Goal: Information Seeking & Learning: Learn about a topic

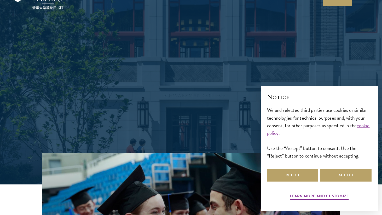
scroll to position [42, 0]
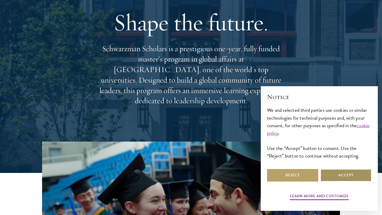
click at [352, 178] on button "Accept" at bounding box center [346, 175] width 51 height 13
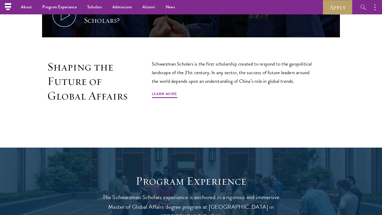
scroll to position [65, 0]
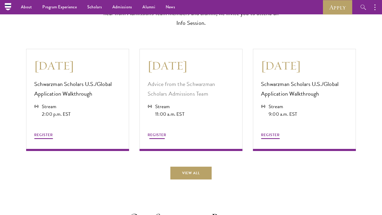
scroll to position [1417, 0]
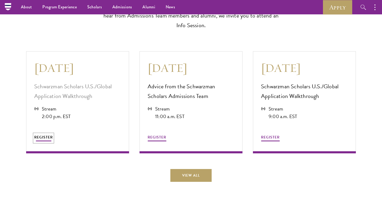
click at [42, 136] on span "REGISTER" at bounding box center [43, 137] width 19 height 5
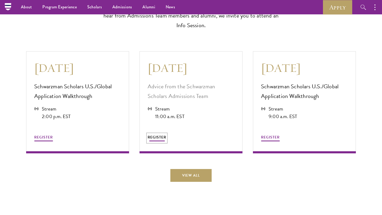
click at [157, 135] on span "REGISTER" at bounding box center [157, 137] width 19 height 5
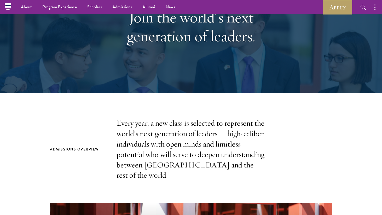
scroll to position [0, 0]
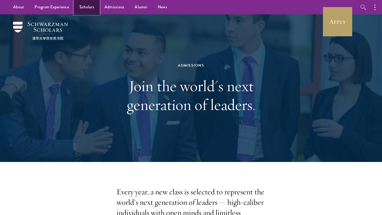
click at [84, 9] on link "Scholars" at bounding box center [86, 7] width 25 height 14
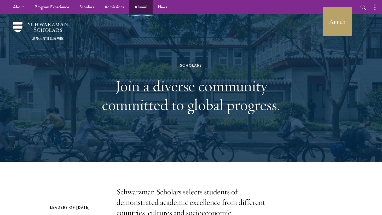
click at [143, 7] on link "Alumni" at bounding box center [140, 7] width 23 height 14
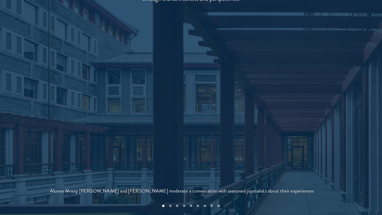
scroll to position [1123, 0]
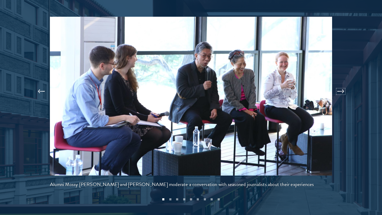
click at [340, 84] on button at bounding box center [340, 91] width 17 height 15
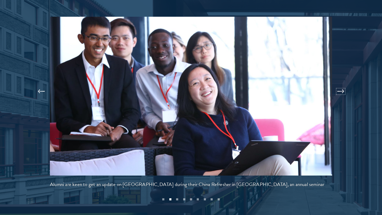
click at [340, 84] on button at bounding box center [340, 91] width 17 height 15
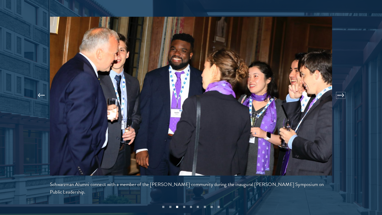
click at [340, 88] on button at bounding box center [340, 95] width 17 height 15
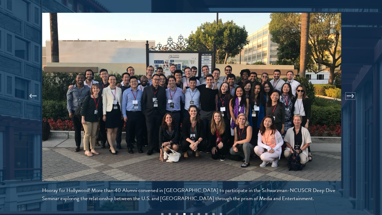
click at [339, 88] on button at bounding box center [340, 95] width 17 height 15
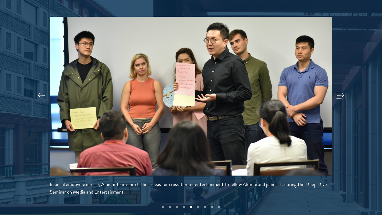
click at [349, 88] on button at bounding box center [340, 95] width 17 height 15
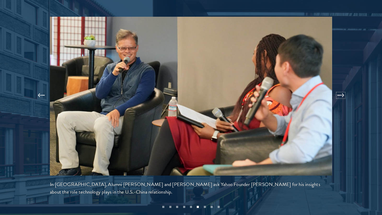
click at [349, 88] on button at bounding box center [340, 95] width 17 height 15
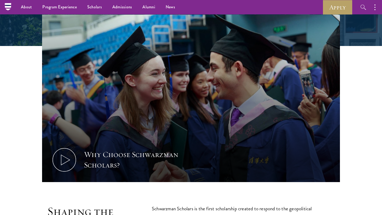
scroll to position [48, 0]
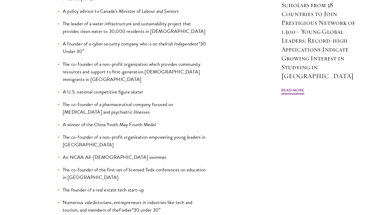
scroll to position [515, 0]
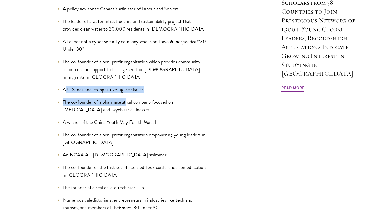
drag, startPoint x: 66, startPoint y: 56, endPoint x: 127, endPoint y: 69, distance: 62.4
click at [127, 69] on ul "An Emmy nominee A top-20 young entrepreneur in [GEOGRAPHIC_DATA] (Anzisha Prize…" at bounding box center [132, 91] width 149 height 239
click at [121, 118] on li "A winner of the China Youth May Fourth Medal" at bounding box center [132, 122] width 149 height 8
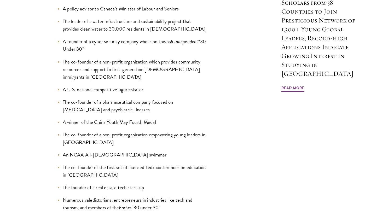
scroll to position [524, 0]
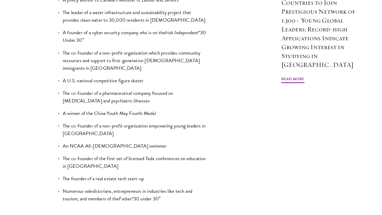
drag, startPoint x: 75, startPoint y: 81, endPoint x: 148, endPoint y: 81, distance: 72.9
click at [148, 110] on li "A winner of the China Youth May Fourth Medal" at bounding box center [132, 114] width 149 height 8
drag, startPoint x: 164, startPoint y: 81, endPoint x: 75, endPoint y: 81, distance: 89.2
click at [75, 110] on li "A winner of the China Youth May Fourth Medal" at bounding box center [132, 114] width 149 height 8
click at [75, 87] on ul "An Emmy nominee A top-20 young entrepreneur in [GEOGRAPHIC_DATA] (Anzisha Prize…" at bounding box center [132, 82] width 149 height 239
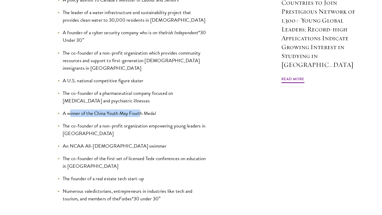
drag, startPoint x: 69, startPoint y: 79, endPoint x: 141, endPoint y: 79, distance: 72.2
click at [141, 110] on li "A winner of the China Youth May Fourth Medal" at bounding box center [132, 114] width 149 height 8
click at [133, 122] on li "The co-founder of a non-profit organization empowering young leaders in [GEOGRA…" at bounding box center [132, 129] width 149 height 15
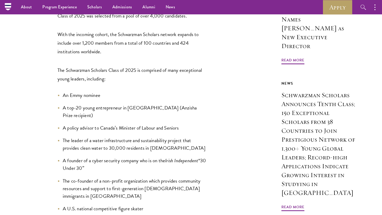
scroll to position [385, 0]
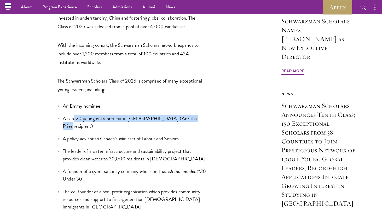
drag, startPoint x: 74, startPoint y: 93, endPoint x: 235, endPoint y: 93, distance: 160.5
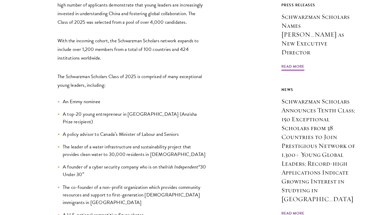
scroll to position [390, 0]
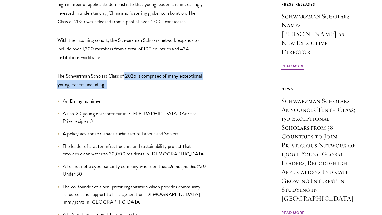
drag, startPoint x: 124, startPoint y: 49, endPoint x: 165, endPoint y: 66, distance: 43.8
click at [130, 97] on li "An Emmy nominee" at bounding box center [132, 101] width 149 height 8
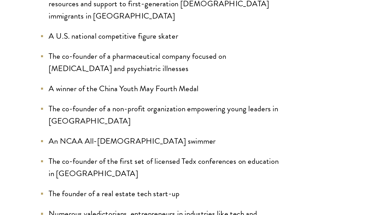
scroll to position [502, 0]
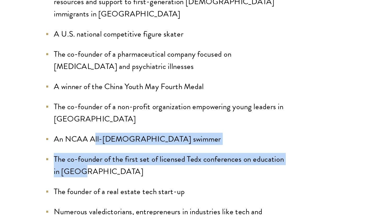
drag, startPoint x: 101, startPoint y: 156, endPoint x: 88, endPoint y: 138, distance: 22.7
click at [88, 138] on ul "An Emmy nominee A top-20 young entrepreneur in Africa (Anzisha Prize recipient)…" at bounding box center [132, 104] width 149 height 239
click at [82, 176] on li "The co-founder of the first set of licensed Tedx conferences on education in Mo…" at bounding box center [132, 183] width 149 height 15
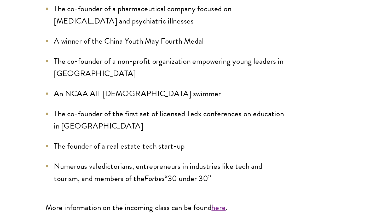
scroll to position [533, 0]
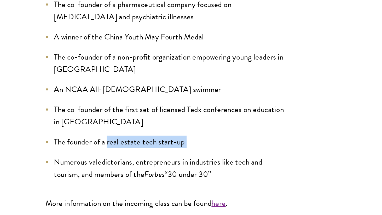
drag, startPoint x: 143, startPoint y: 141, endPoint x: 96, endPoint y: 137, distance: 47.3
click at [96, 137] on ul "An Emmy nominee A top-20 young entrepreneur in Africa (Anzisha Prize recipient)…" at bounding box center [132, 73] width 149 height 239
click at [74, 178] on li "Numerous valedictorians, entrepreneurs in industries like tech and tourism, and…" at bounding box center [132, 185] width 149 height 15
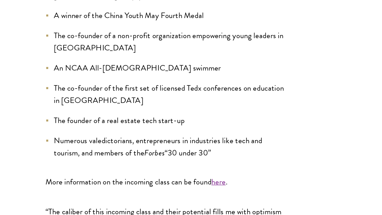
scroll to position [549, 0]
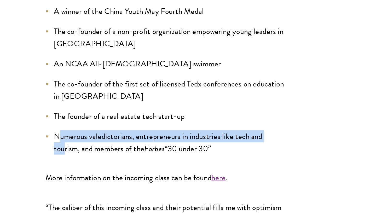
drag, startPoint x: 66, startPoint y: 132, endPoint x: 69, endPoint y: 143, distance: 11.7
click at [69, 162] on li "Numerous valedictorians, entrepreneurs in industries like tech and tourism, and…" at bounding box center [132, 169] width 149 height 15
click at [83, 162] on li "Numerous valedictorians, entrepreneurs in industries like tech and tourism, and…" at bounding box center [132, 169] width 149 height 15
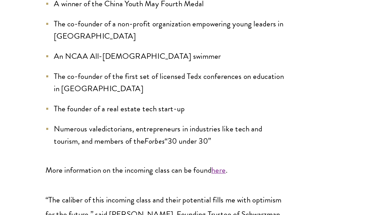
scroll to position [555, 0]
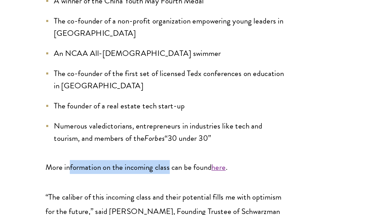
drag, startPoint x: 73, startPoint y: 152, endPoint x: 135, endPoint y: 155, distance: 62.6
click at [135, 181] on p "More information on the incoming class can be found here ." at bounding box center [132, 185] width 149 height 9
click at [167, 181] on link "here" at bounding box center [165, 185] width 9 height 8
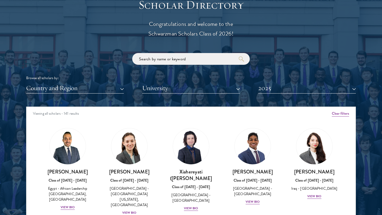
scroll to position [664, 0]
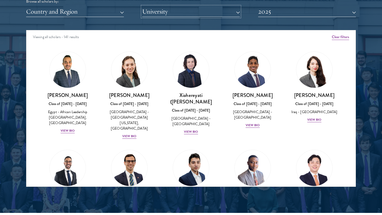
click at [182, 17] on button "University" at bounding box center [191, 11] width 98 height 11
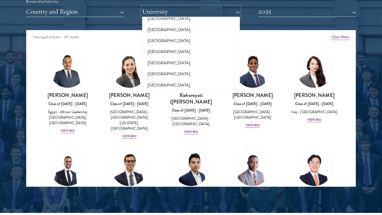
scroll to position [263, 0]
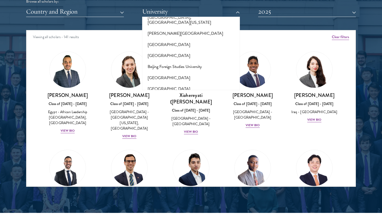
click at [129, 26] on div "Scholar Directory Congratulations and welcome to the Schwarzman Scholars Class …" at bounding box center [191, 54] width 330 height 266
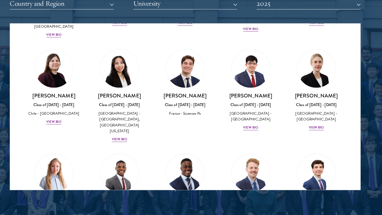
scroll to position [301, 0]
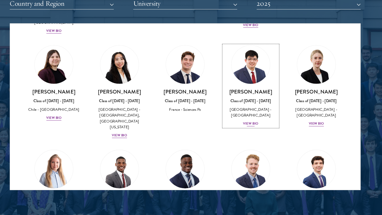
click at [250, 122] on div "View Bio" at bounding box center [253, 124] width 14 height 5
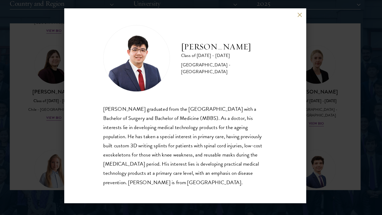
scroll to position [1, 0]
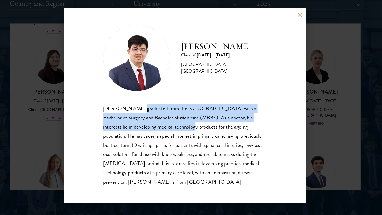
drag, startPoint x: 149, startPoint y: 110, endPoint x: 174, endPoint y: 128, distance: 30.7
click at [174, 128] on div "[PERSON_NAME] graduated from the [GEOGRAPHIC_DATA] with a Bachelor of Surgery a…" at bounding box center [191, 145] width 154 height 78
click at [175, 147] on div "[PERSON_NAME] graduated from the [GEOGRAPHIC_DATA] with a Bachelor of Surgery a…" at bounding box center [191, 145] width 154 height 78
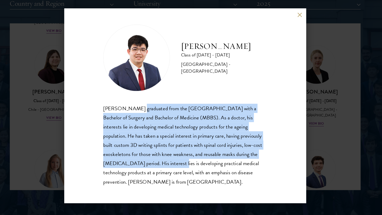
drag, startPoint x: 147, startPoint y: 113, endPoint x: 173, endPoint y: 159, distance: 52.0
click at [173, 159] on div "[PERSON_NAME] graduated from the [GEOGRAPHIC_DATA] with a Bachelor of Surgery a…" at bounding box center [191, 145] width 154 height 78
click at [176, 166] on div "[PERSON_NAME] graduated from the [GEOGRAPHIC_DATA] with a Bachelor of Surgery a…" at bounding box center [191, 145] width 154 height 78
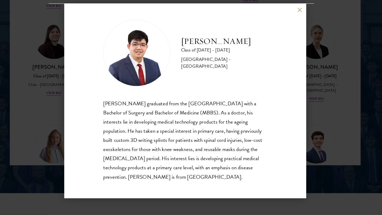
scroll to position [683, 0]
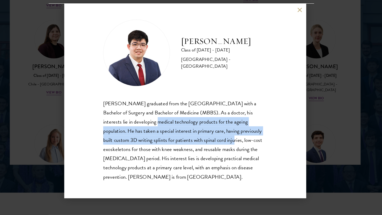
drag, startPoint x: 138, startPoint y: 128, endPoint x: 213, endPoint y: 147, distance: 77.0
click at [213, 147] on div "[PERSON_NAME] graduated from the [GEOGRAPHIC_DATA] with a Bachelor of Surgery a…" at bounding box center [191, 145] width 154 height 78
click at [208, 135] on div "[PERSON_NAME] graduated from the [GEOGRAPHIC_DATA] with a Bachelor of Surgery a…" at bounding box center [191, 145] width 154 height 78
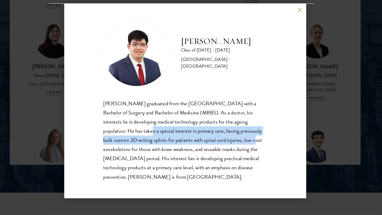
drag, startPoint x: 180, startPoint y: 134, endPoint x: 232, endPoint y: 144, distance: 53.3
click at [232, 144] on div "[PERSON_NAME] graduated from the [GEOGRAPHIC_DATA] with a Bachelor of Surgery a…" at bounding box center [191, 145] width 154 height 78
click at [232, 154] on div "[PERSON_NAME] graduated from the [GEOGRAPHIC_DATA] with a Bachelor of Surgery a…" at bounding box center [191, 145] width 154 height 78
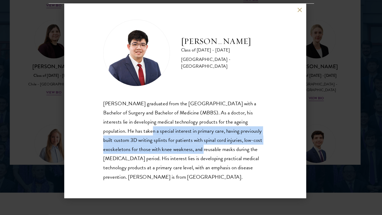
drag, startPoint x: 133, startPoint y: 134, endPoint x: 189, endPoint y: 157, distance: 60.4
click at [189, 157] on div "[PERSON_NAME] graduated from the [GEOGRAPHIC_DATA] with a Bachelor of Surgery a…" at bounding box center [191, 145] width 154 height 78
click at [197, 160] on div "[PERSON_NAME] graduated from the [GEOGRAPHIC_DATA] with a Bachelor of Surgery a…" at bounding box center [191, 145] width 154 height 78
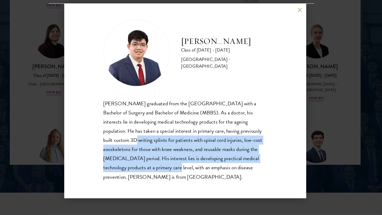
drag, startPoint x: 117, startPoint y: 141, endPoint x: 174, endPoint y: 174, distance: 65.7
click at [174, 174] on div "[PERSON_NAME] graduated from the [GEOGRAPHIC_DATA] with a Bachelor of Surgery a…" at bounding box center [191, 145] width 154 height 78
click at [180, 177] on div "[PERSON_NAME] graduated from the [GEOGRAPHIC_DATA] with a Bachelor of Surgery a…" at bounding box center [191, 145] width 154 height 78
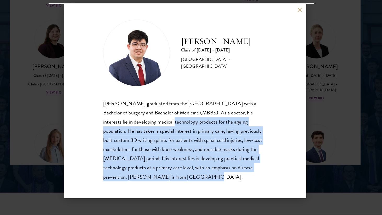
drag, startPoint x: 190, startPoint y: 181, endPoint x: 153, endPoint y: 127, distance: 65.4
click at [153, 127] on div "[PERSON_NAME] graduated from the [GEOGRAPHIC_DATA] with a Bachelor of Surgery a…" at bounding box center [191, 145] width 154 height 78
click at [161, 177] on div "[PERSON_NAME] graduated from the [GEOGRAPHIC_DATA] with a Bachelor of Surgery a…" at bounding box center [191, 145] width 154 height 78
drag, startPoint x: 198, startPoint y: 185, endPoint x: 161, endPoint y: 127, distance: 69.5
click at [161, 127] on div "[PERSON_NAME] Class of [DATE] - [DATE] [GEOGRAPHIC_DATA] - [GEOGRAPHIC_DATA] [P…" at bounding box center [190, 107] width 227 height 183
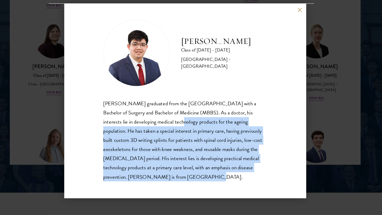
click at [150, 145] on div "[PERSON_NAME] graduated from the [GEOGRAPHIC_DATA] with a Bachelor of Surgery a…" at bounding box center [191, 145] width 154 height 78
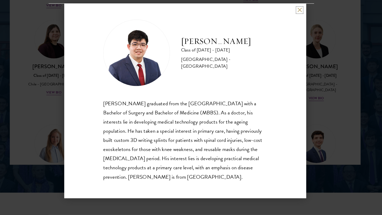
click at [299, 22] on button at bounding box center [298, 22] width 4 height 4
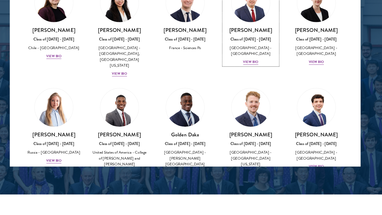
scroll to position [347, 0]
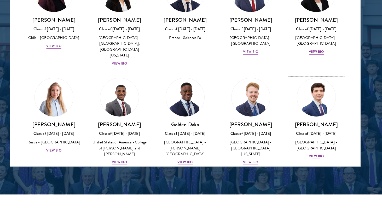
click at [310, 156] on div "View Bio" at bounding box center [314, 158] width 14 height 5
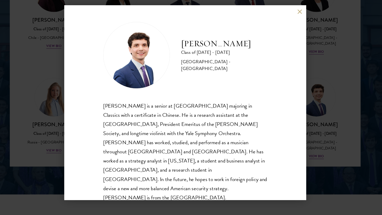
scroll to position [1, 0]
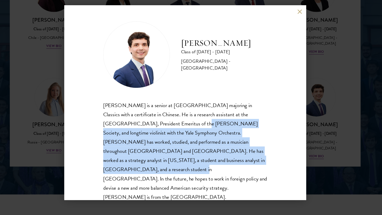
drag, startPoint x: 169, startPoint y: 123, endPoint x: 236, endPoint y: 158, distance: 75.5
click at [236, 158] on div "[PERSON_NAME] is a senior at [GEOGRAPHIC_DATA] majoring in Classics with a cert…" at bounding box center [191, 153] width 154 height 95
click at [227, 106] on div "[PERSON_NAME] is a senior at [GEOGRAPHIC_DATA] majoring in Classics with a cert…" at bounding box center [191, 153] width 154 height 95
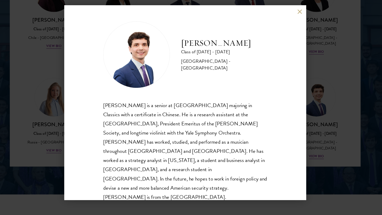
drag, startPoint x: 152, startPoint y: 132, endPoint x: 216, endPoint y: 171, distance: 74.9
click at [216, 171] on div "[PERSON_NAME] is a senior at [GEOGRAPHIC_DATA] majoring in Classics with a cert…" at bounding box center [191, 153] width 154 height 95
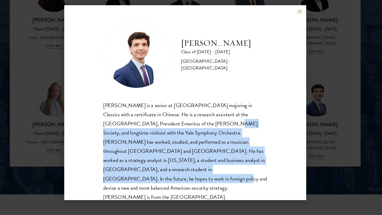
drag, startPoint x: 199, startPoint y: 130, endPoint x: 228, endPoint y: 166, distance: 46.5
click at [228, 166] on div "[PERSON_NAME] is a senior at [GEOGRAPHIC_DATA] majoring in Classics with a cert…" at bounding box center [191, 153] width 154 height 95
click at [212, 139] on div "[PERSON_NAME] is a senior at [GEOGRAPHIC_DATA] majoring in Classics with a cert…" at bounding box center [191, 153] width 154 height 95
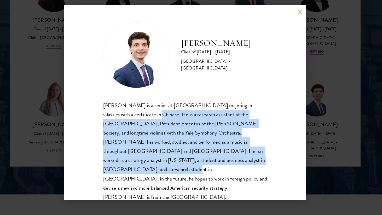
drag, startPoint x: 145, startPoint y: 118, endPoint x: 228, endPoint y: 163, distance: 94.7
click at [228, 163] on div "[PERSON_NAME] is a senior at [GEOGRAPHIC_DATA] majoring in Classics with a cert…" at bounding box center [191, 153] width 154 height 95
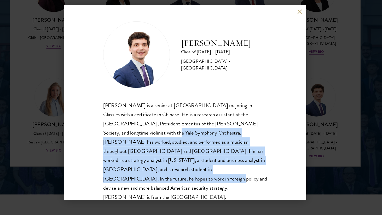
drag, startPoint x: 140, startPoint y: 135, endPoint x: 220, endPoint y: 170, distance: 87.0
click at [220, 170] on div "[PERSON_NAME] is a senior at [GEOGRAPHIC_DATA] majoring in Classics with a cert…" at bounding box center [191, 153] width 154 height 95
click at [216, 156] on div "[PERSON_NAME] is a senior at [GEOGRAPHIC_DATA] majoring in Classics with a cert…" at bounding box center [191, 153] width 154 height 95
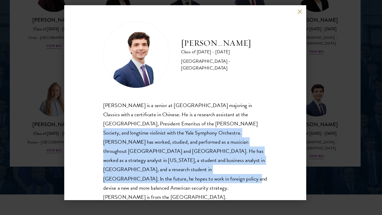
drag, startPoint x: 235, startPoint y: 170, endPoint x: 200, endPoint y: 131, distance: 52.0
click at [200, 131] on div "[PERSON_NAME] is a senior at [GEOGRAPHIC_DATA] majoring in Classics with a cert…" at bounding box center [191, 153] width 154 height 95
click at [184, 141] on div "[PERSON_NAME] is a senior at [GEOGRAPHIC_DATA] majoring in Classics with a cert…" at bounding box center [191, 153] width 154 height 95
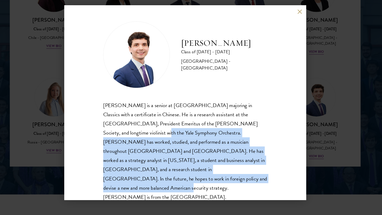
drag, startPoint x: 146, startPoint y: 144, endPoint x: 209, endPoint y: 182, distance: 74.1
click at [209, 182] on div "[PERSON_NAME] is a senior at [GEOGRAPHIC_DATA] majoring in Classics with a cert…" at bounding box center [191, 153] width 154 height 95
click at [205, 158] on div "[PERSON_NAME] is a senior at [GEOGRAPHIC_DATA] majoring in Classics with a cert…" at bounding box center [191, 153] width 154 height 95
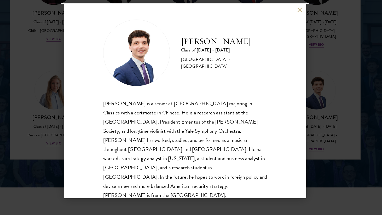
scroll to position [690, 0]
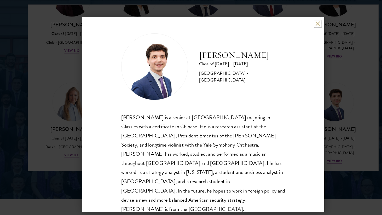
click at [298, 22] on button at bounding box center [298, 22] width 4 height 4
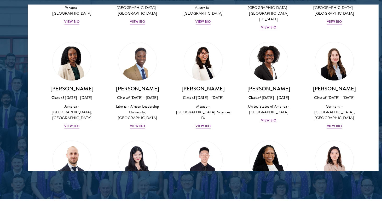
scroll to position [667, 0]
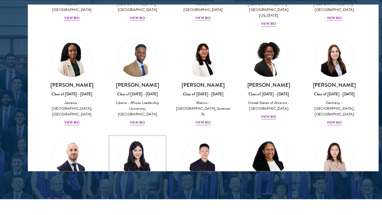
click at [135, 127] on img at bounding box center [130, 147] width 40 height 40
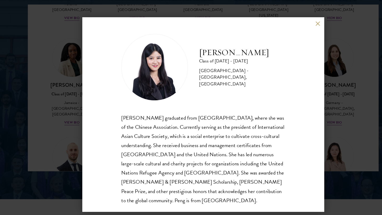
scroll to position [9, 0]
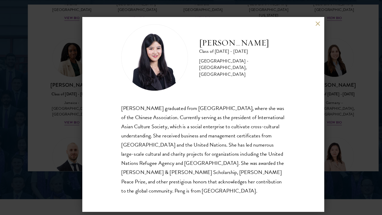
click at [298, 22] on button at bounding box center [298, 22] width 4 height 4
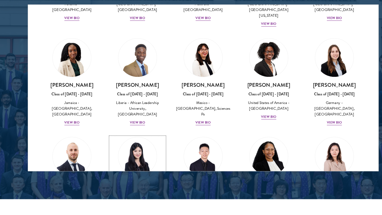
scroll to position [677, 0]
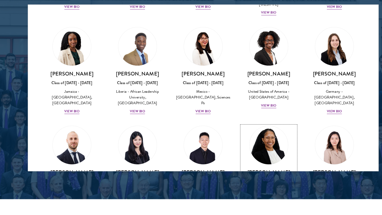
click at [248, 190] on div "View Bio" at bounding box center [253, 192] width 14 height 5
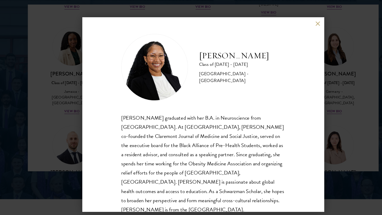
scroll to position [9, 0]
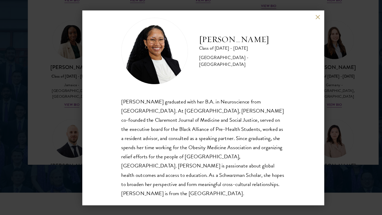
click at [299, 22] on button at bounding box center [298, 22] width 4 height 4
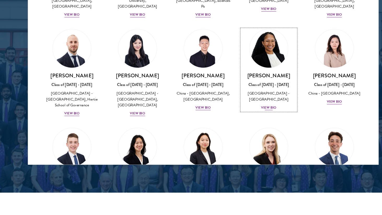
scroll to position [784, 0]
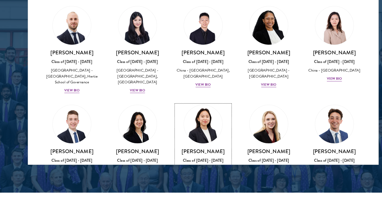
click at [190, 176] on div "View Bio" at bounding box center [191, 178] width 14 height 5
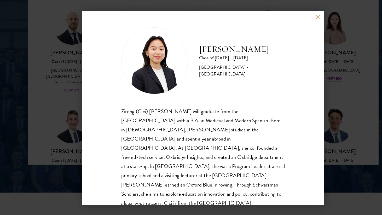
scroll to position [1, 0]
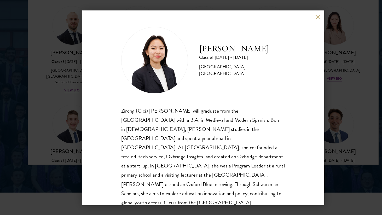
drag, startPoint x: 301, startPoint y: 21, endPoint x: 239, endPoint y: 101, distance: 101.2
click at [238, 101] on div "Zirong Hong Class of [DATE] - [DATE] [GEOGRAPHIC_DATA] - [GEOGRAPHIC_DATA] [PER…" at bounding box center [190, 107] width 227 height 183
click at [297, 22] on button at bounding box center [298, 22] width 4 height 4
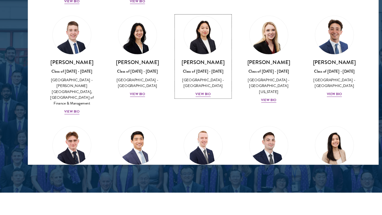
scroll to position [885, 0]
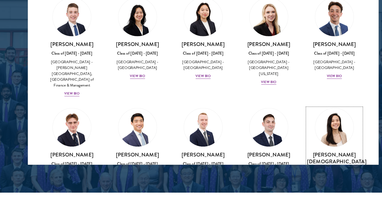
click at [311, 191] on div "View Bio" at bounding box center [314, 193] width 14 height 5
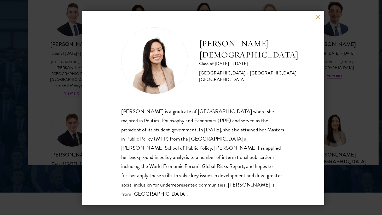
click at [298, 21] on button at bounding box center [298, 22] width 4 height 4
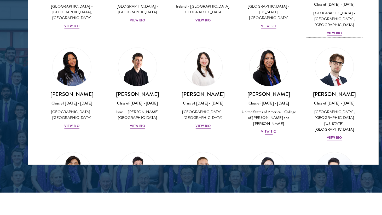
scroll to position [1041, 0]
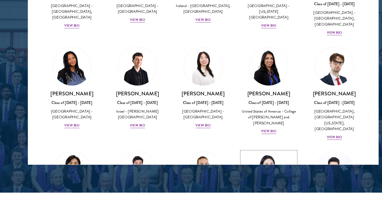
click at [257, 147] on img at bounding box center [253, 167] width 40 height 40
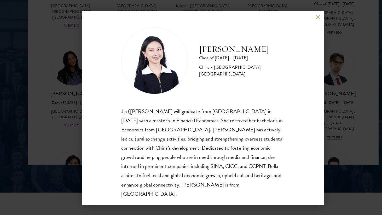
click at [299, 20] on div "[PERSON_NAME] Class of [DATE] - [DATE] [GEOGRAPHIC_DATA] - [GEOGRAPHIC_DATA], […" at bounding box center [190, 107] width 227 height 183
click at [298, 22] on button at bounding box center [298, 22] width 4 height 4
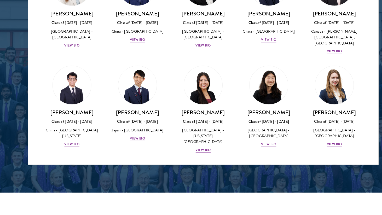
scroll to position [2494, 0]
